Goal: Navigation & Orientation: Find specific page/section

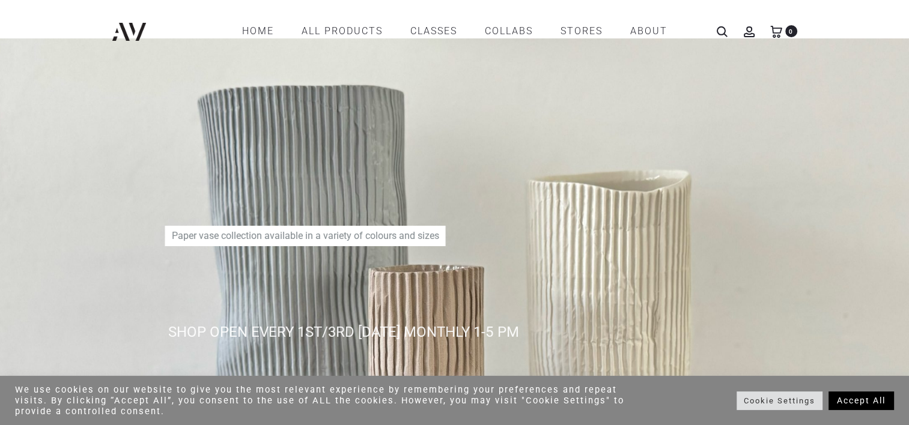
click at [873, 400] on link "Accept All" at bounding box center [860, 401] width 65 height 19
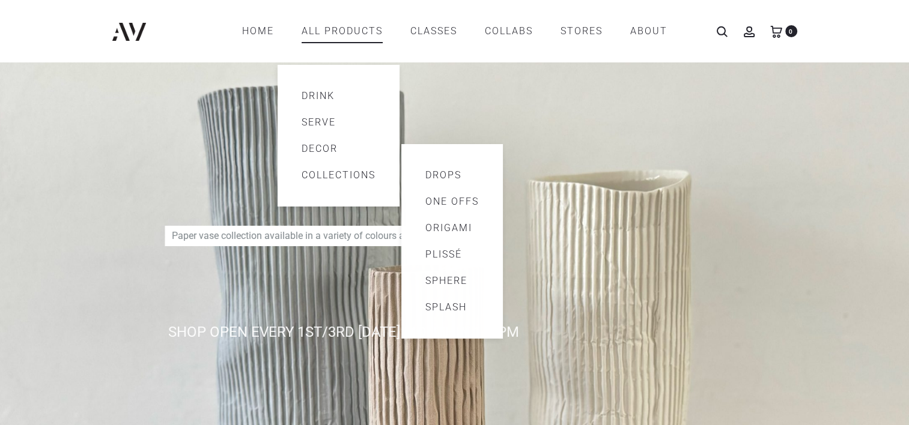
click at [323, 176] on link "Collections" at bounding box center [339, 175] width 74 height 14
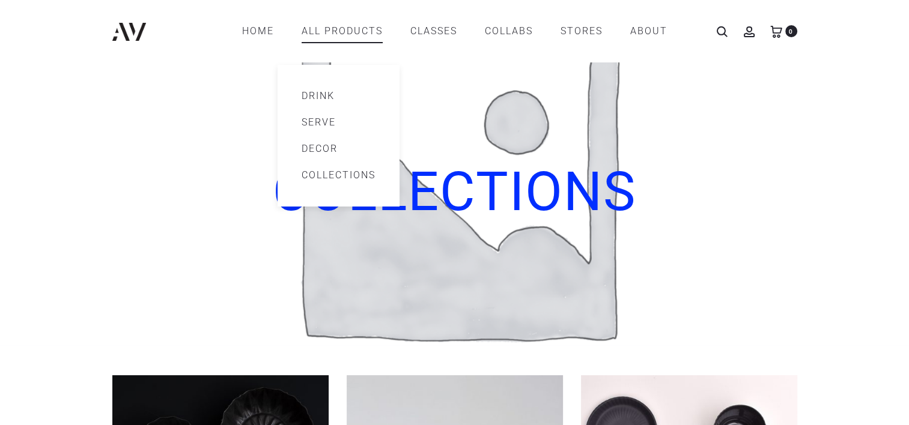
click at [313, 151] on link "Decor" at bounding box center [339, 149] width 74 height 14
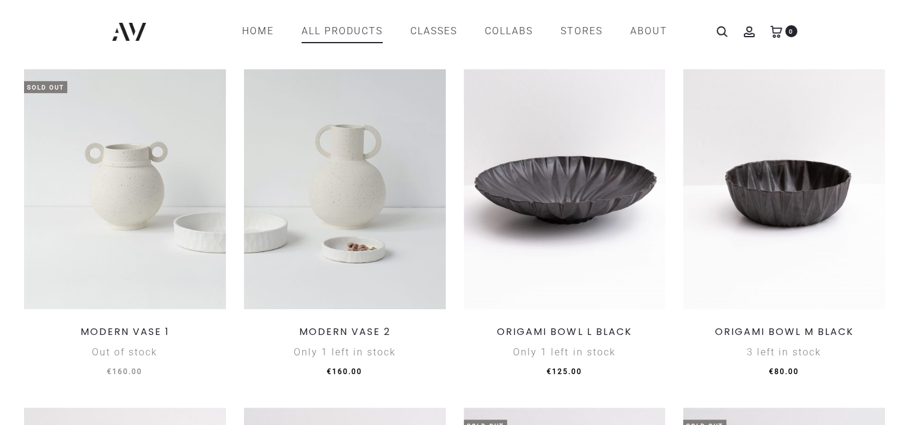
scroll to position [592, 0]
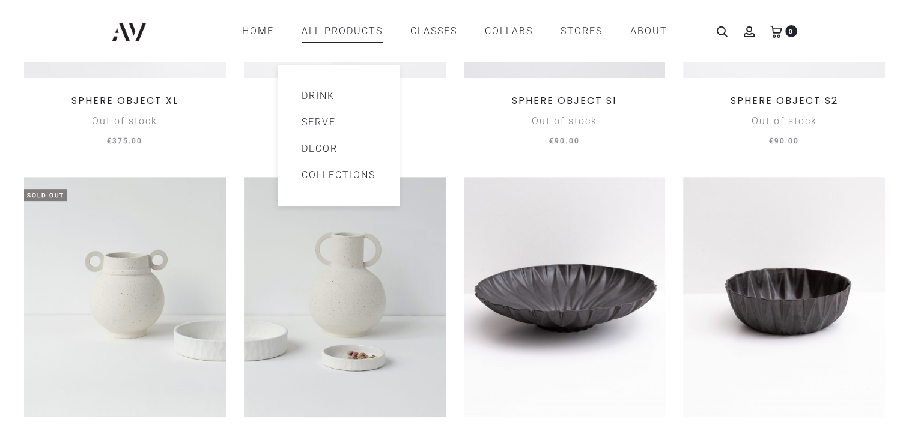
click at [342, 117] on link "Serve" at bounding box center [339, 122] width 74 height 14
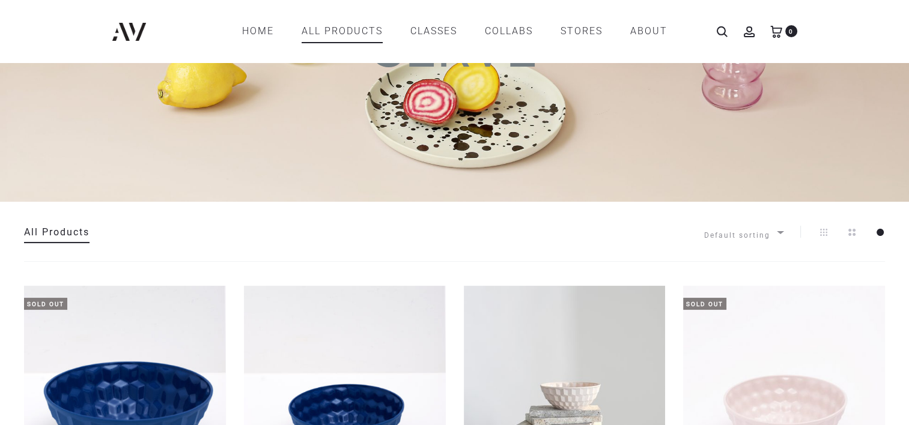
scroll to position [129, 0]
